Goal: Task Accomplishment & Management: Use online tool/utility

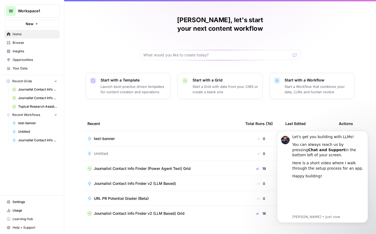
scroll to position [11, 0]
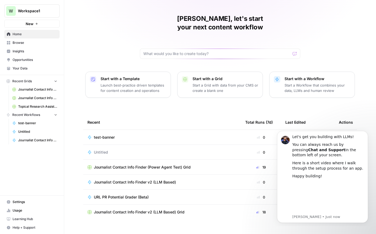
click at [143, 165] on span "Journalist Contact Info Finder (Power Agent Test) Grid" at bounding box center [142, 167] width 97 height 5
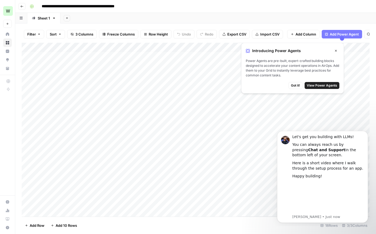
scroll to position [7, 0]
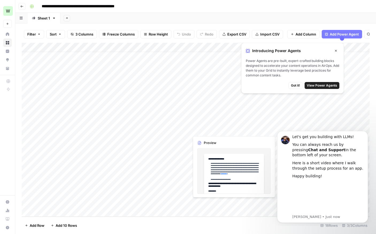
click at [199, 202] on div "Add Column" at bounding box center [196, 130] width 348 height 174
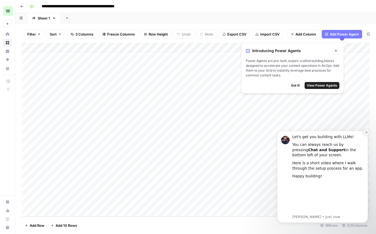
click at [365, 133] on icon "Dismiss notification" at bounding box center [366, 132] width 2 height 2
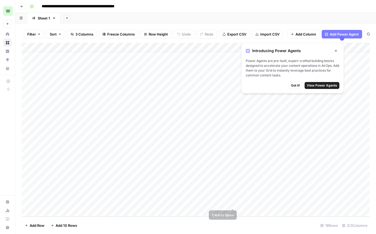
click at [226, 204] on div "Add Column" at bounding box center [196, 130] width 348 height 174
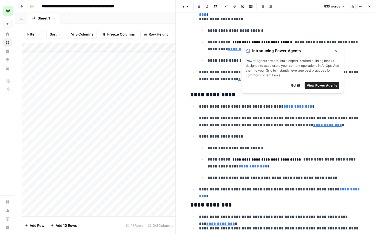
scroll to position [164, 0]
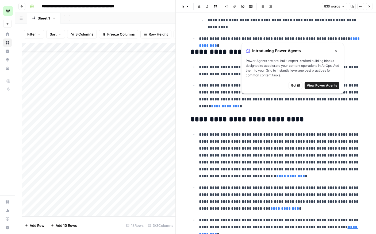
scroll to position [1153, 0]
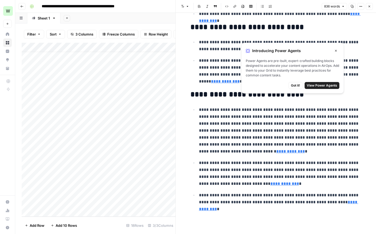
click at [295, 88] on button "Got it!" at bounding box center [295, 85] width 14 height 7
